Goal: Task Accomplishment & Management: Manage account settings

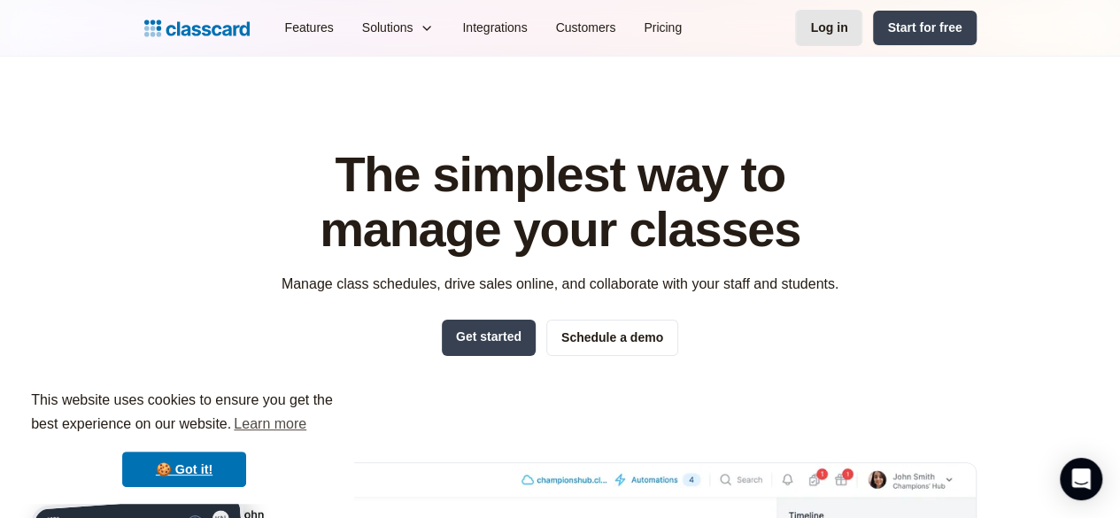
click at [847, 29] on div "Log in" at bounding box center [828, 28] width 37 height 19
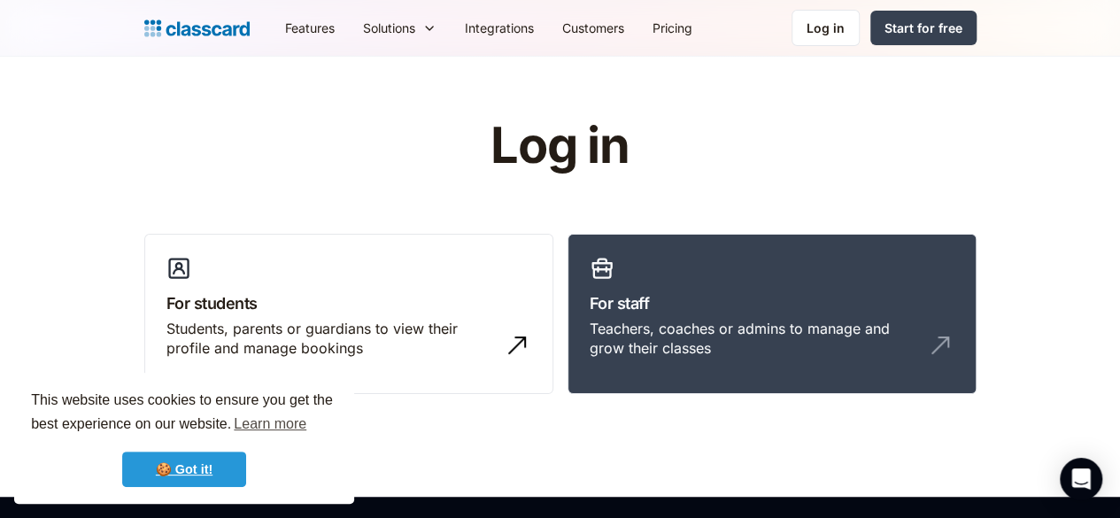
click at [197, 466] on link "🍪 Got it!" at bounding box center [184, 468] width 124 height 35
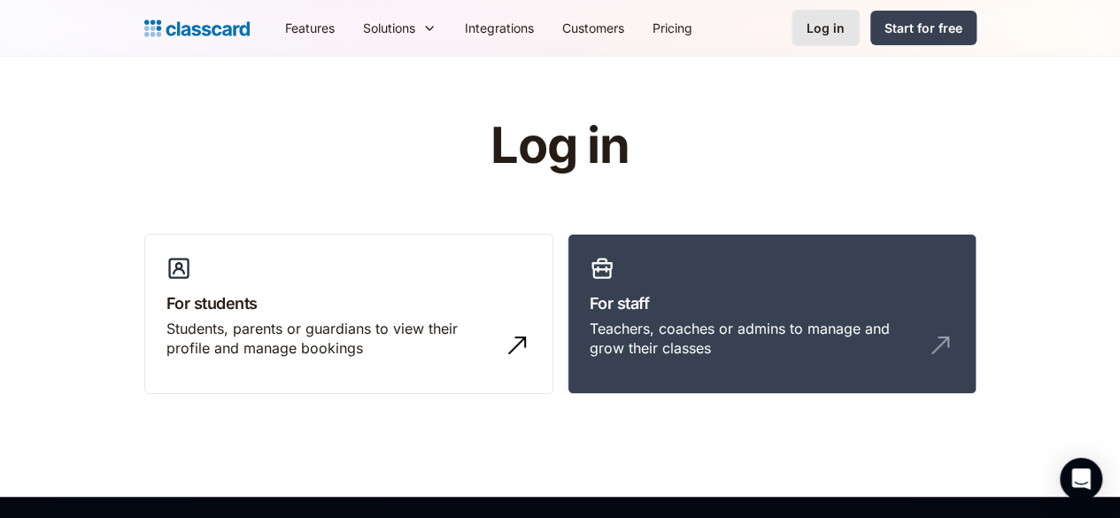
click at [844, 35] on div "Log in" at bounding box center [825, 28] width 38 height 19
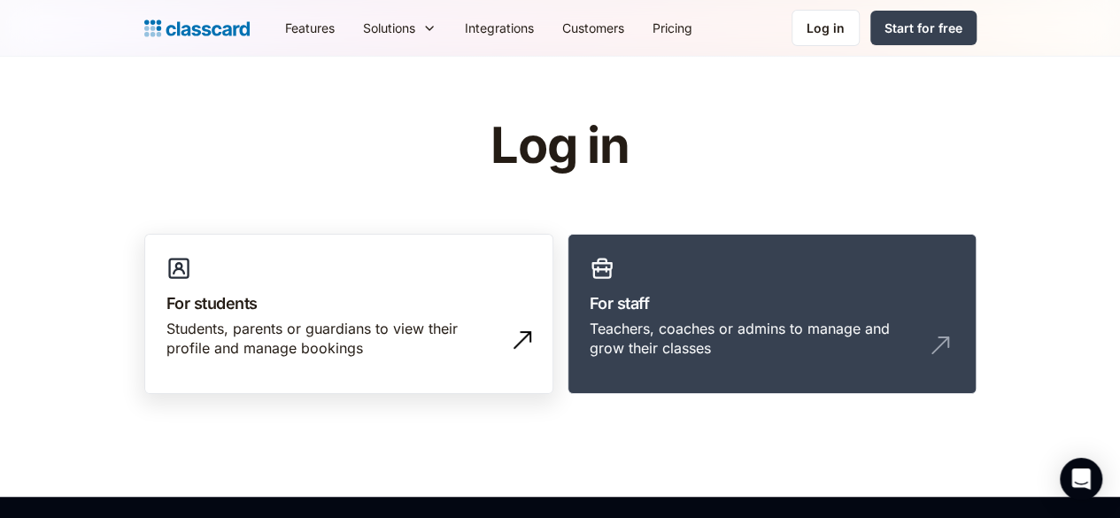
click at [243, 376] on link "For students Students, parents or guardians to view their profile and manage bo…" at bounding box center [348, 314] width 409 height 161
